Goal: Transaction & Acquisition: Download file/media

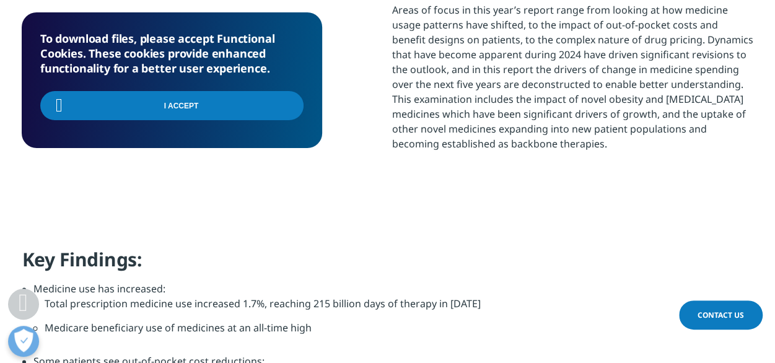
scroll to position [223, 731]
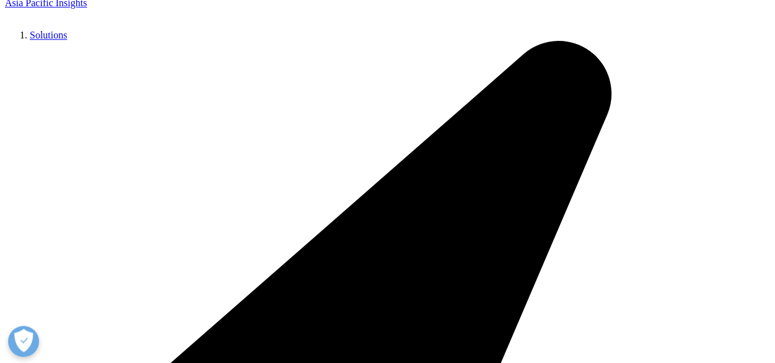
scroll to position [684, 731]
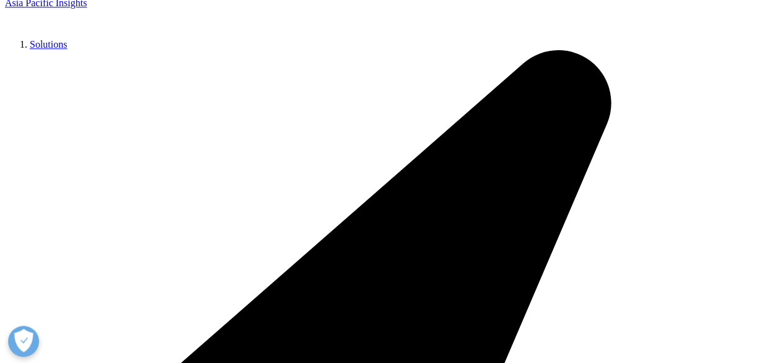
type input "Jean-Louis"
type input "BRIAU-GENESTE"
type input "jlbriaugeneste@gmail.com"
select select "France"
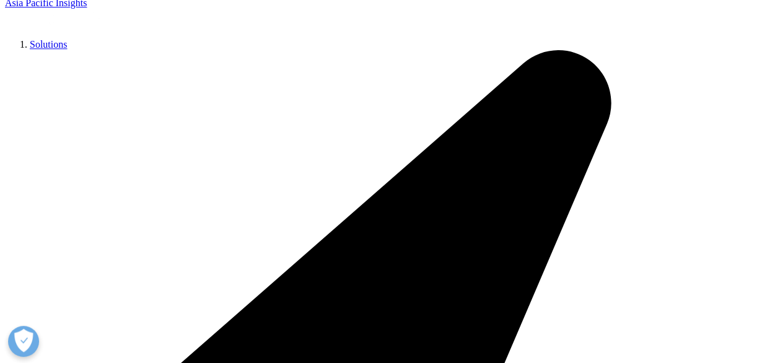
scroll to position [0, 0]
drag, startPoint x: 147, startPoint y: 227, endPoint x: 38, endPoint y: 219, distance: 109.4
type input "info@pharmanetwork.com"
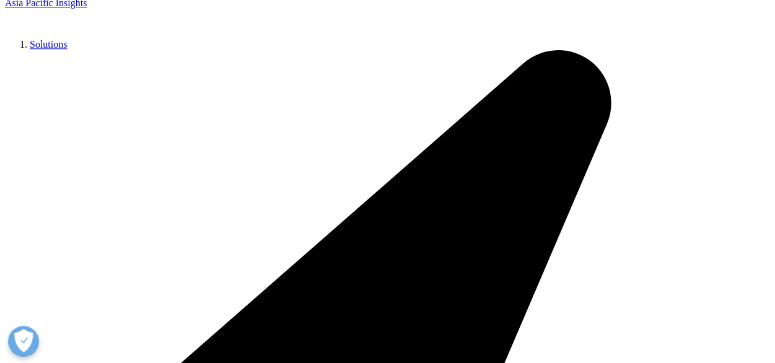
scroll to position [684, 731]
type input "directeur"
type input "PHARMAnetwork"
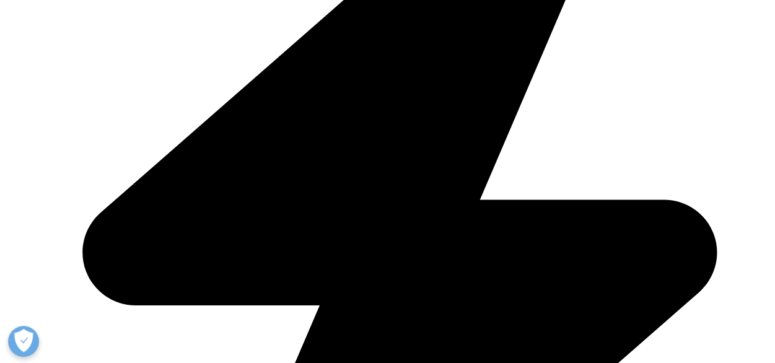
scroll to position [867, 0]
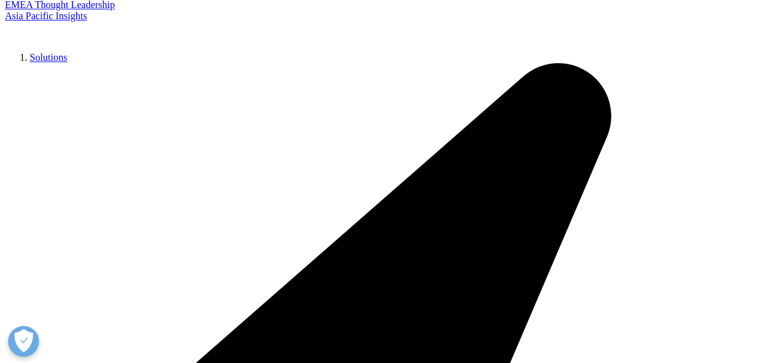
scroll to position [223, 731]
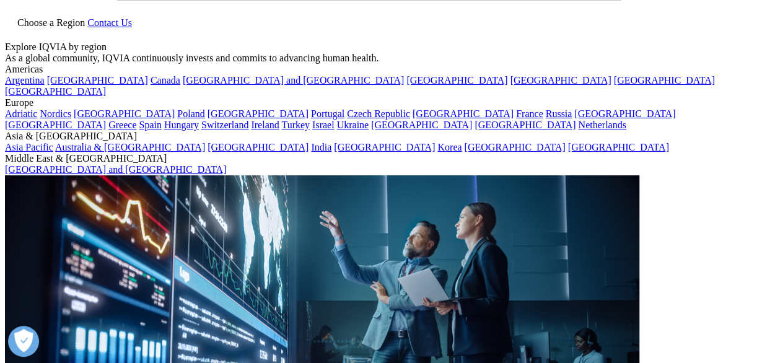
scroll to position [0, 0]
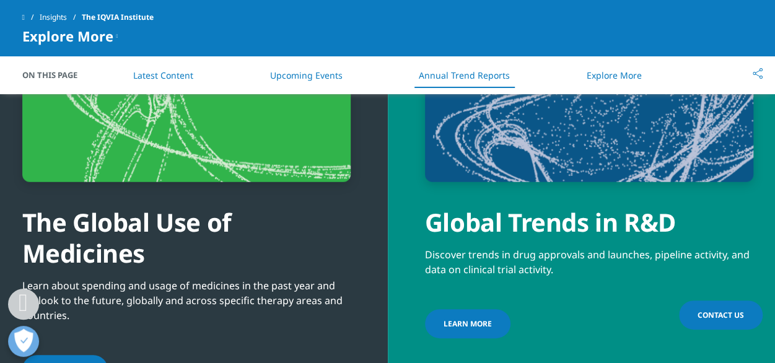
scroll to position [4089, 0]
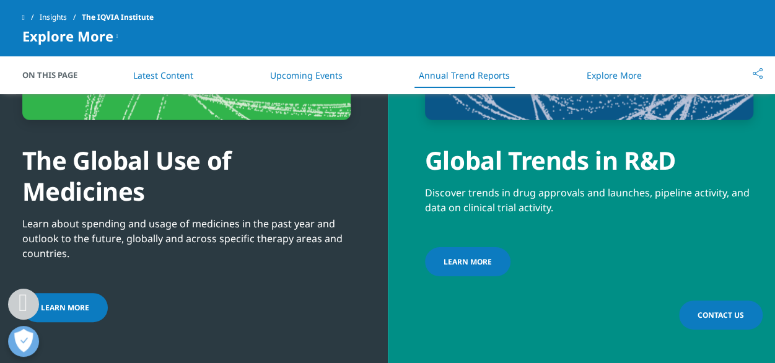
click at [56, 302] on span "LEARN MORE" at bounding box center [65, 307] width 48 height 11
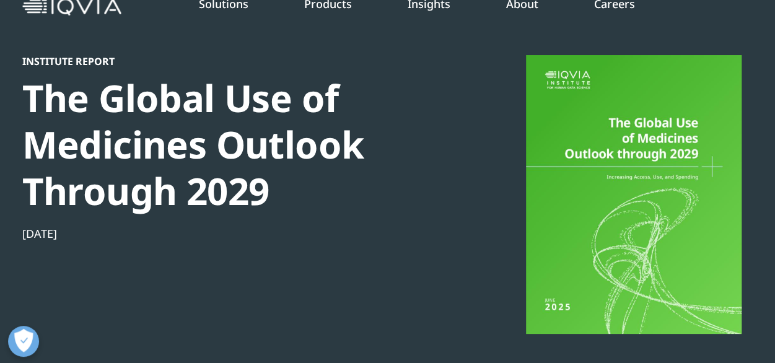
scroll to position [62, 0]
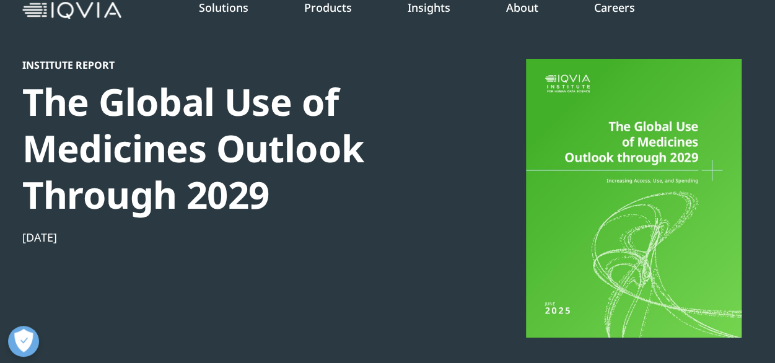
click at [626, 171] on div at bounding box center [633, 198] width 239 height 279
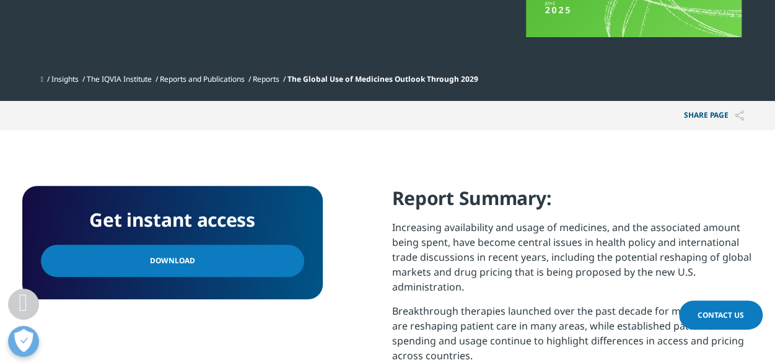
scroll to position [372, 0]
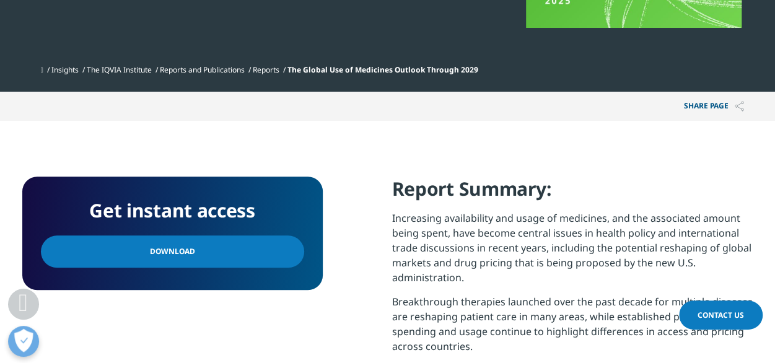
click at [187, 253] on span "Download" at bounding box center [172, 252] width 45 height 14
